Goal: Information Seeking & Learning: Find specific page/section

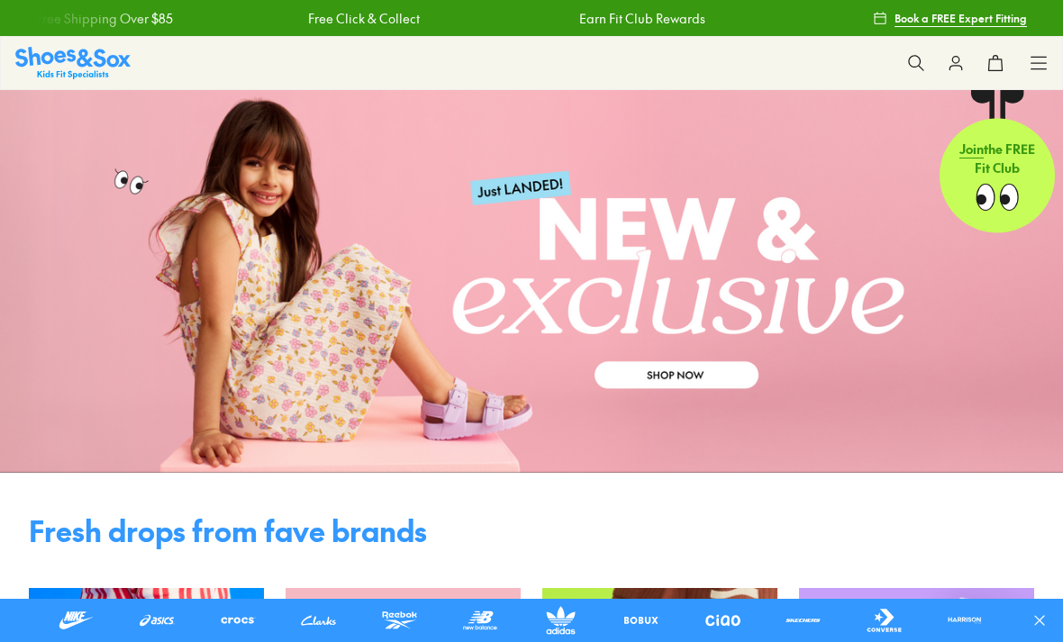
click at [1061, 57] on div "Shop All Shop All Shop All New Arrivals Up to 40% Off Sale Online Only Best Sel…" at bounding box center [531, 63] width 1063 height 54
click at [1045, 54] on icon at bounding box center [1039, 63] width 18 height 18
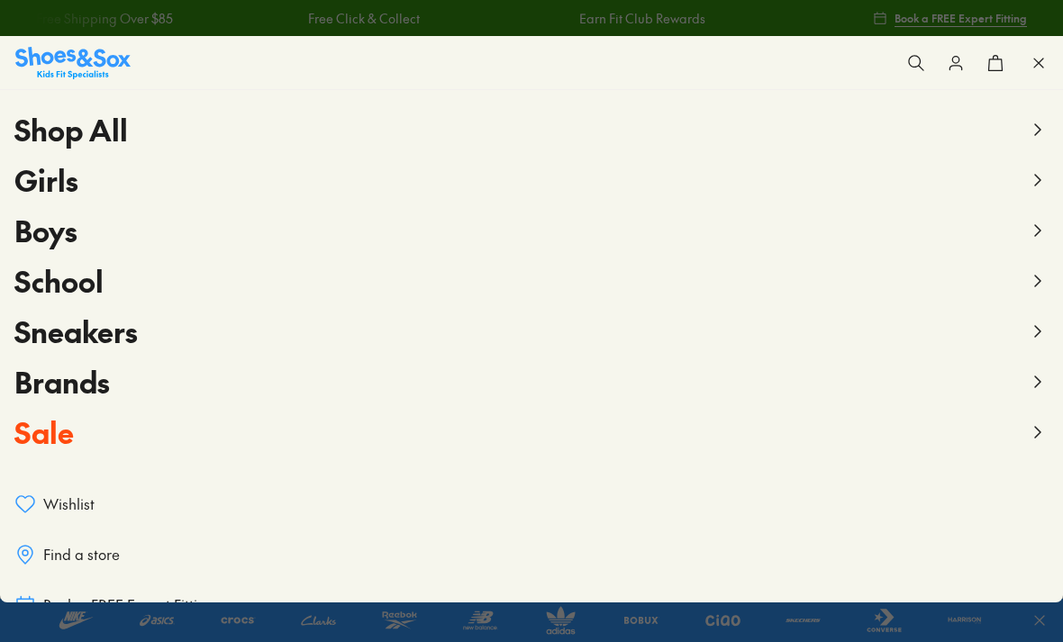
click at [1037, 71] on icon at bounding box center [1039, 63] width 18 height 18
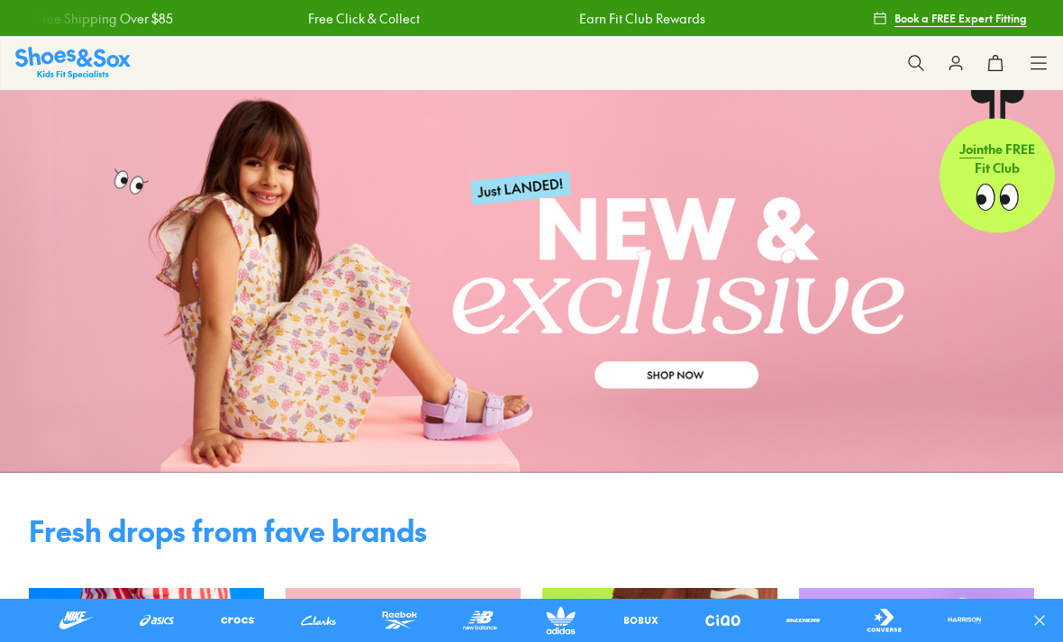
click at [923, 52] on button at bounding box center [916, 63] width 40 height 40
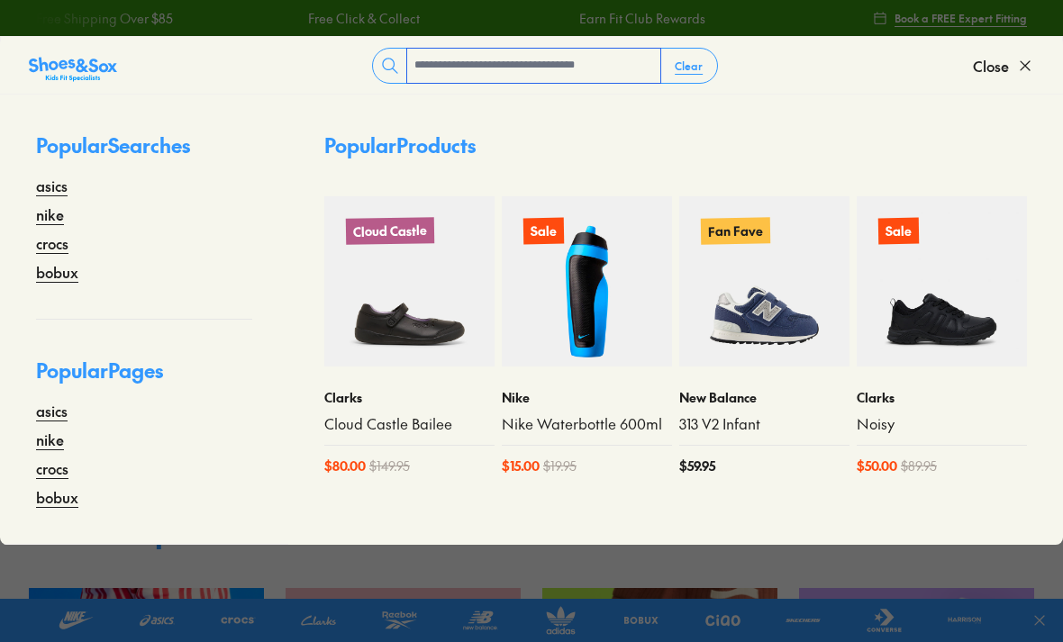
click at [603, 77] on input "text" at bounding box center [533, 66] width 253 height 34
type input "*******"
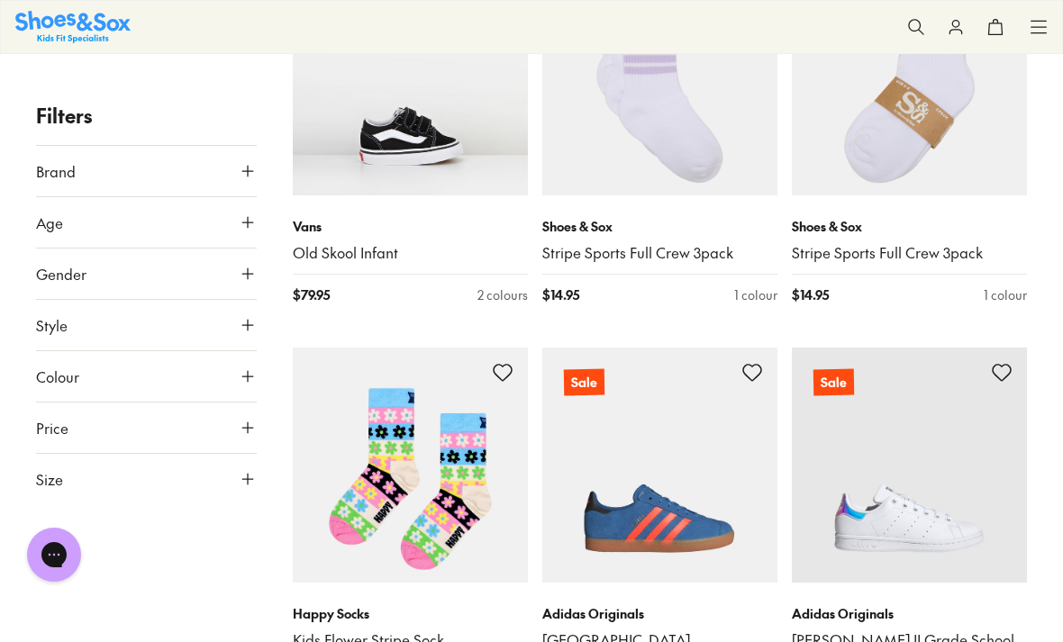
scroll to position [614, 0]
